Goal: Task Accomplishment & Management: Manage account settings

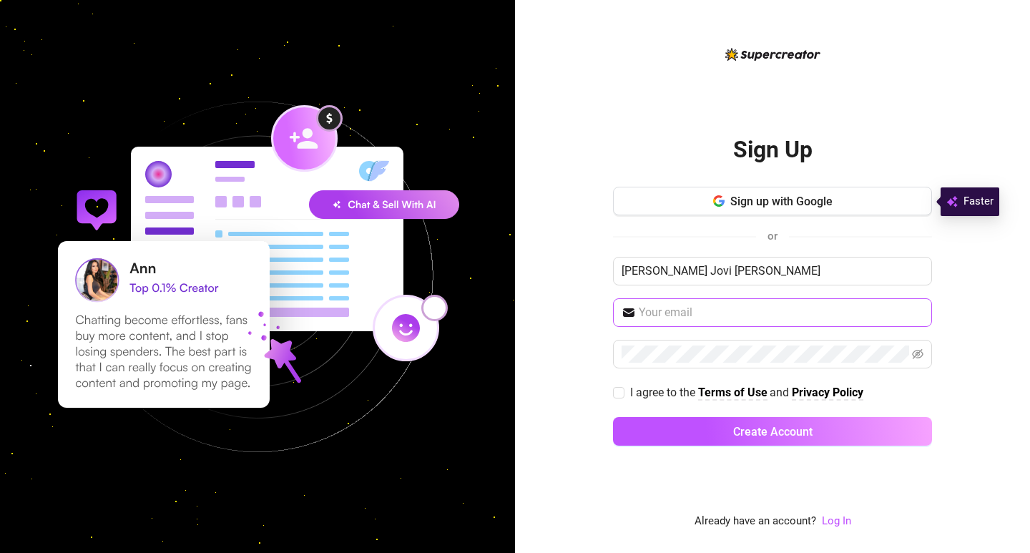
type input "[PERSON_NAME] Jovi [PERSON_NAME]"
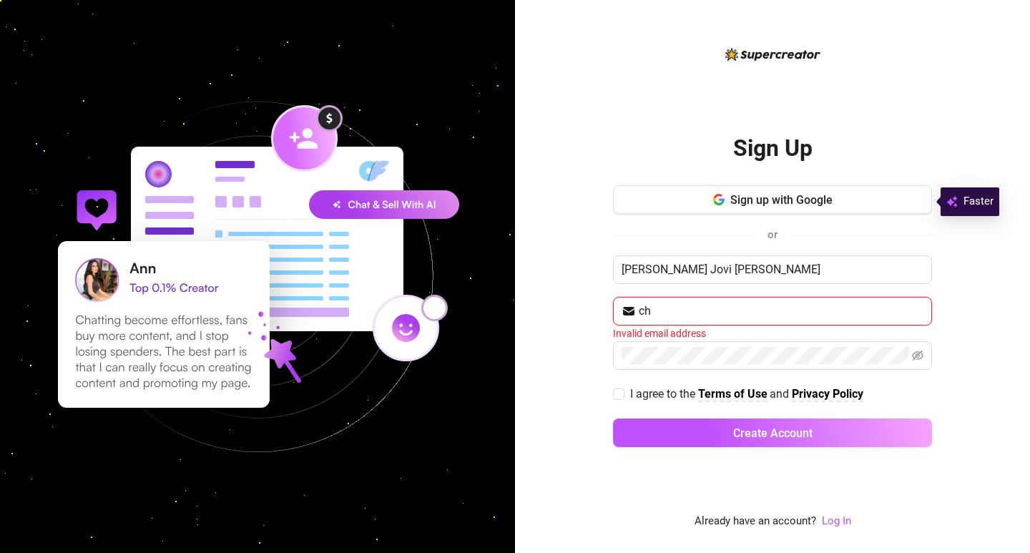
type input "[EMAIL_ADDRESS][PERSON_NAME][DOMAIN_NAME]"
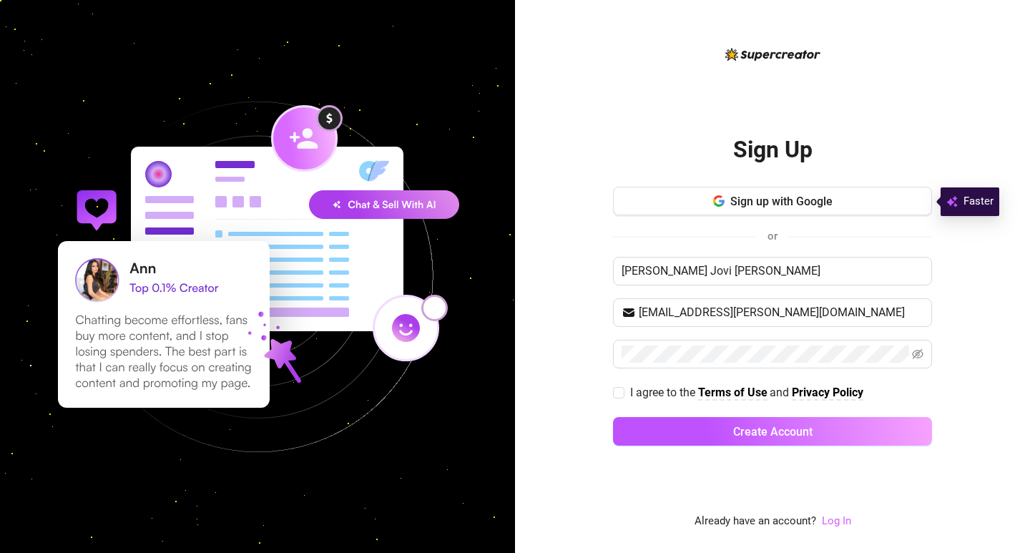
click at [838, 519] on link "Log In" at bounding box center [836, 520] width 29 height 13
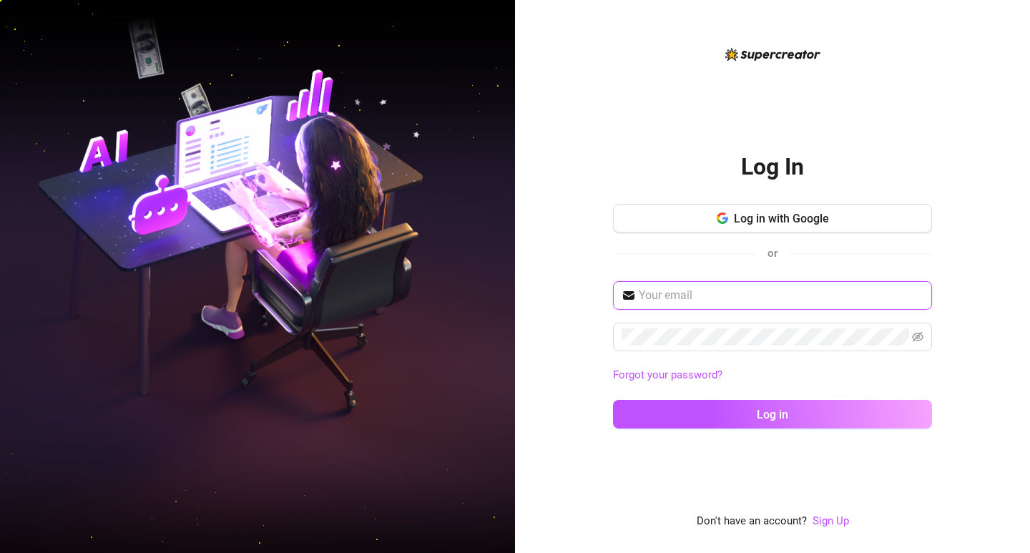
type input "[EMAIL_ADDRESS][PERSON_NAME][DOMAIN_NAME]"
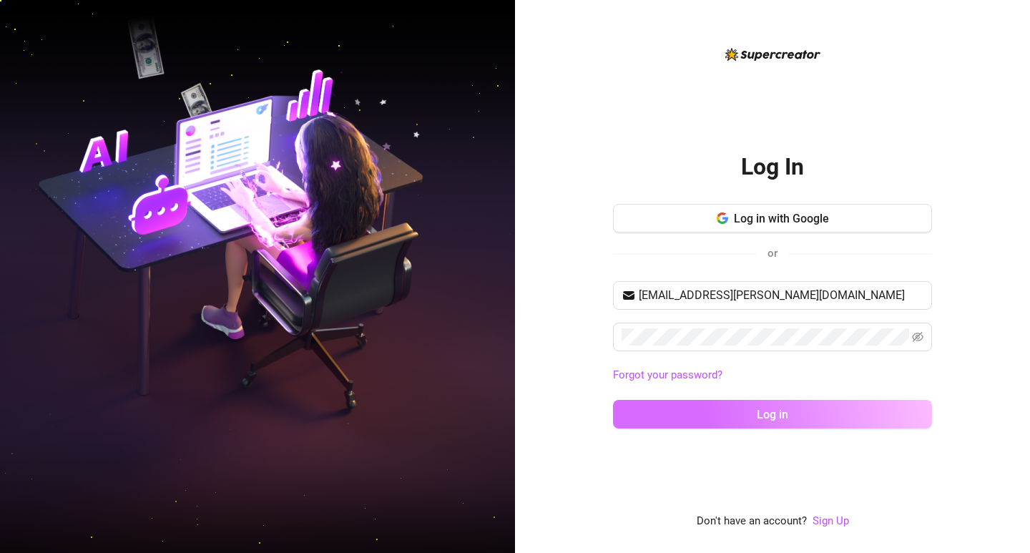
click at [777, 406] on button "Log in" at bounding box center [772, 414] width 319 height 29
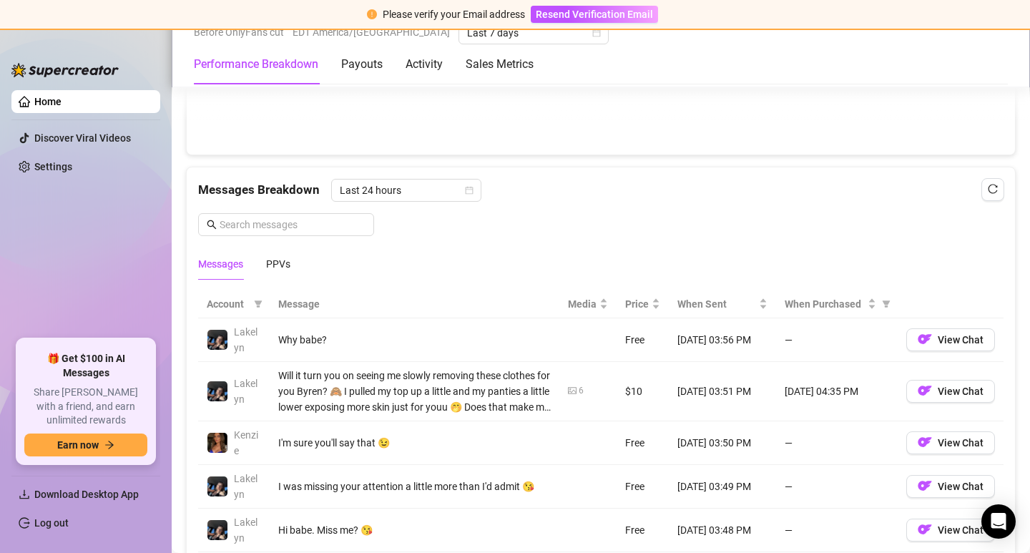
scroll to position [1216, 0]
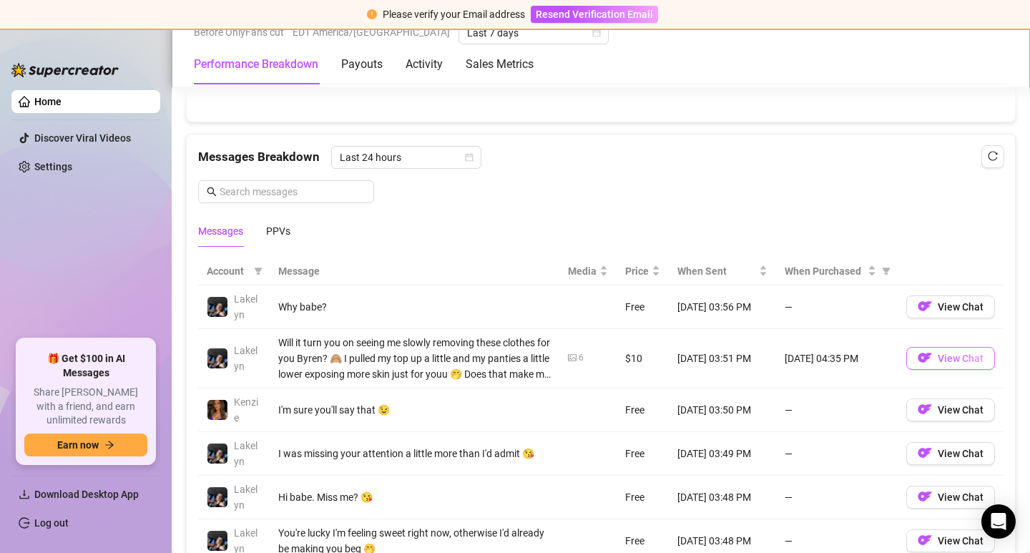
click at [933, 349] on button "View Chat" at bounding box center [950, 358] width 89 height 23
click at [578, 13] on span "Resend Verification Email" at bounding box center [594, 14] width 117 height 11
